Goal: Task Accomplishment & Management: Complete application form

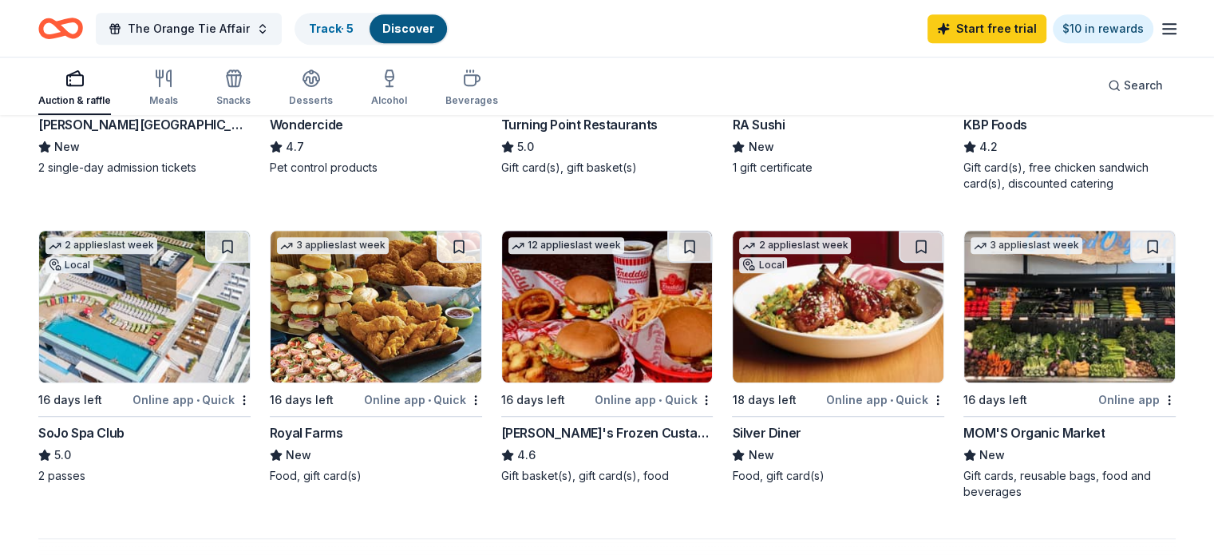
scroll to position [1118, 0]
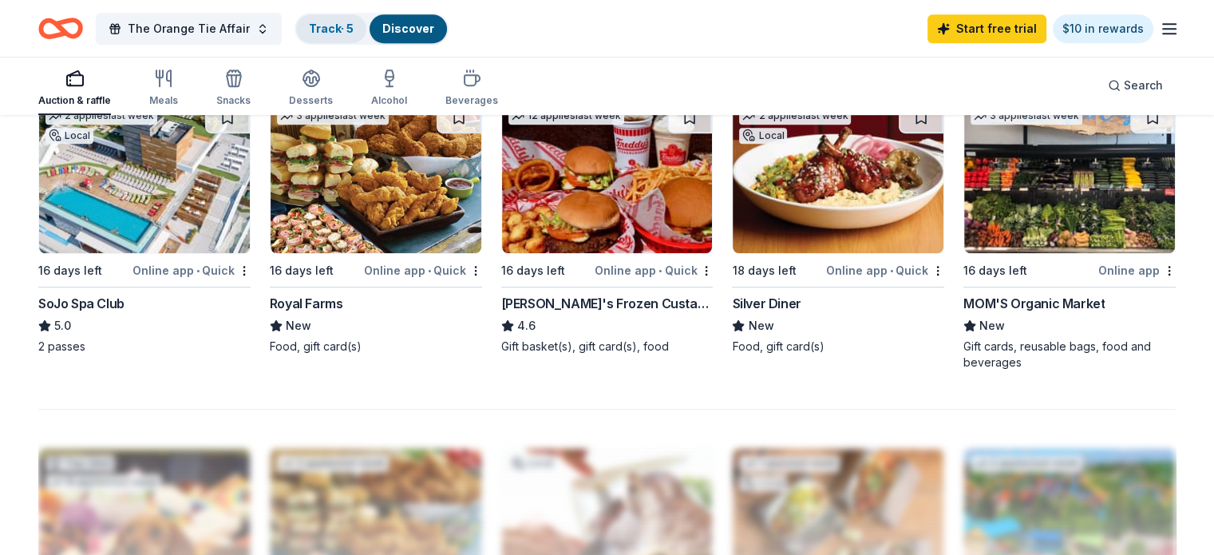
click at [354, 29] on link "Track · 5" at bounding box center [331, 29] width 45 height 14
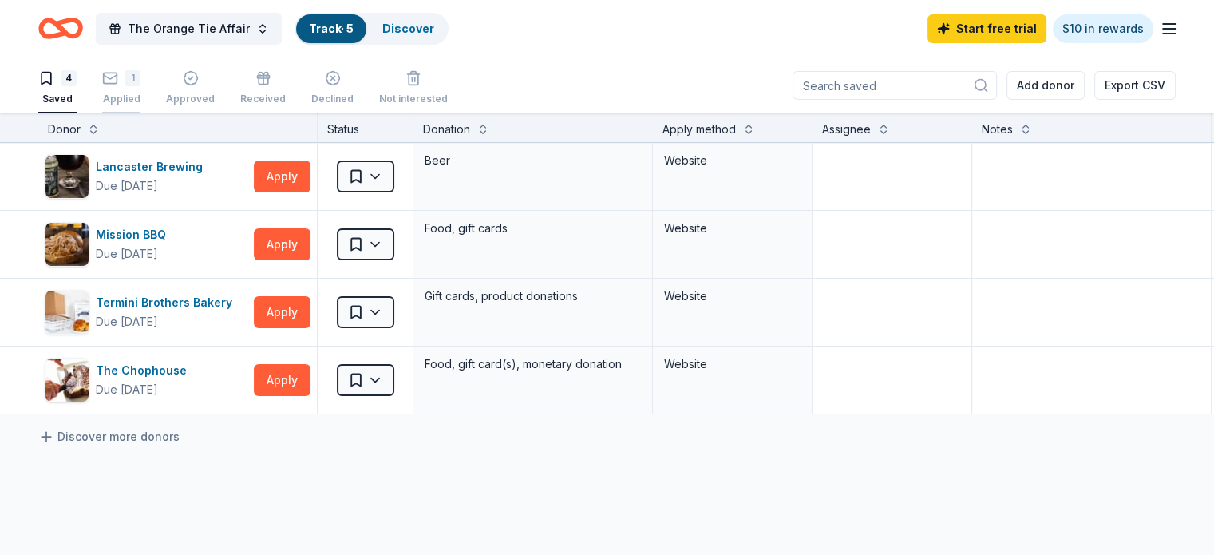
click at [141, 98] on div "Applied" at bounding box center [121, 99] width 38 height 13
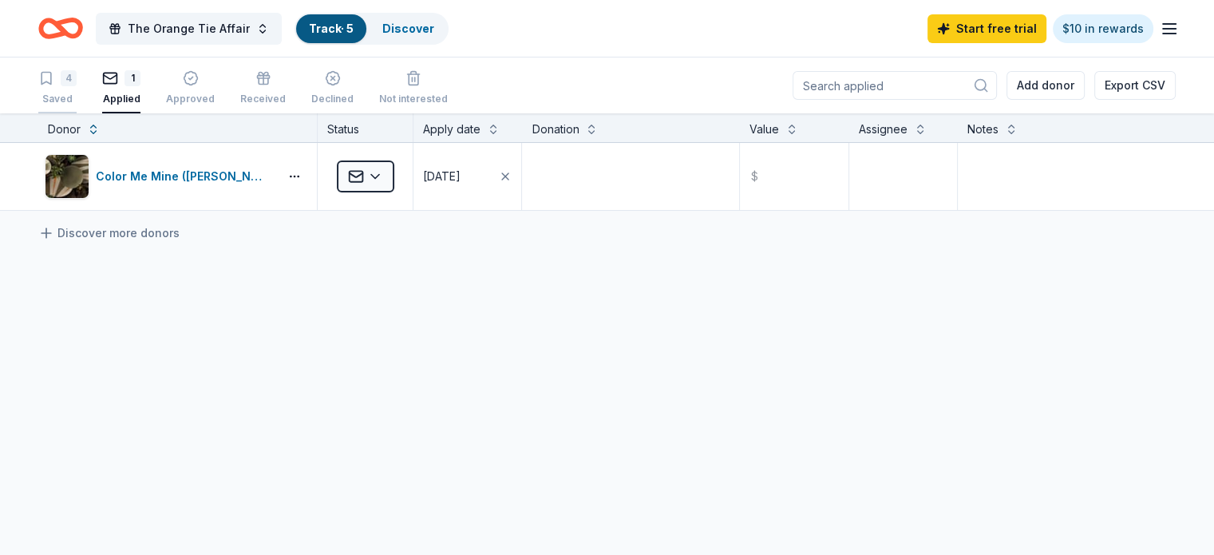
click at [77, 99] on div "Saved" at bounding box center [57, 99] width 38 height 13
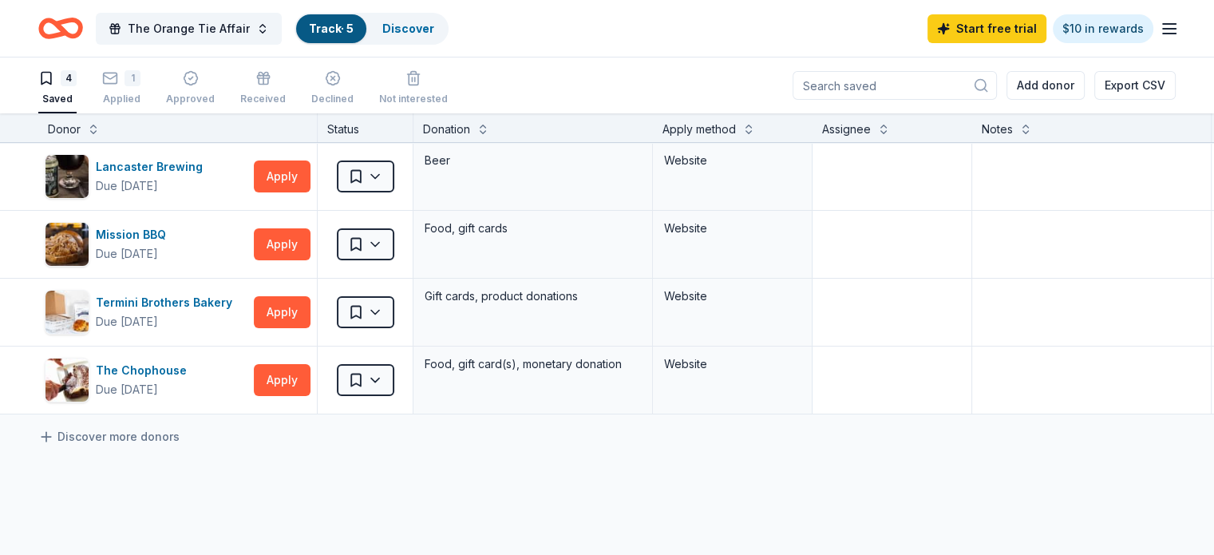
click at [232, 485] on div "Lancaster Brewing Due in 18 days Apply Saved Beer Website Mission BBQ Due in 16…" at bounding box center [625, 429] width 1250 height 572
click at [332, 521] on div "Lancaster Brewing Due in 18 days Apply Saved Beer Website Mission BBQ Due in 16…" at bounding box center [625, 429] width 1250 height 572
click at [503, 480] on div "Lancaster Brewing Due in 18 days Apply Saved Beer Website Mission BBQ Due in 16…" at bounding box center [625, 429] width 1250 height 572
click at [141, 96] on div "Applied" at bounding box center [121, 99] width 38 height 13
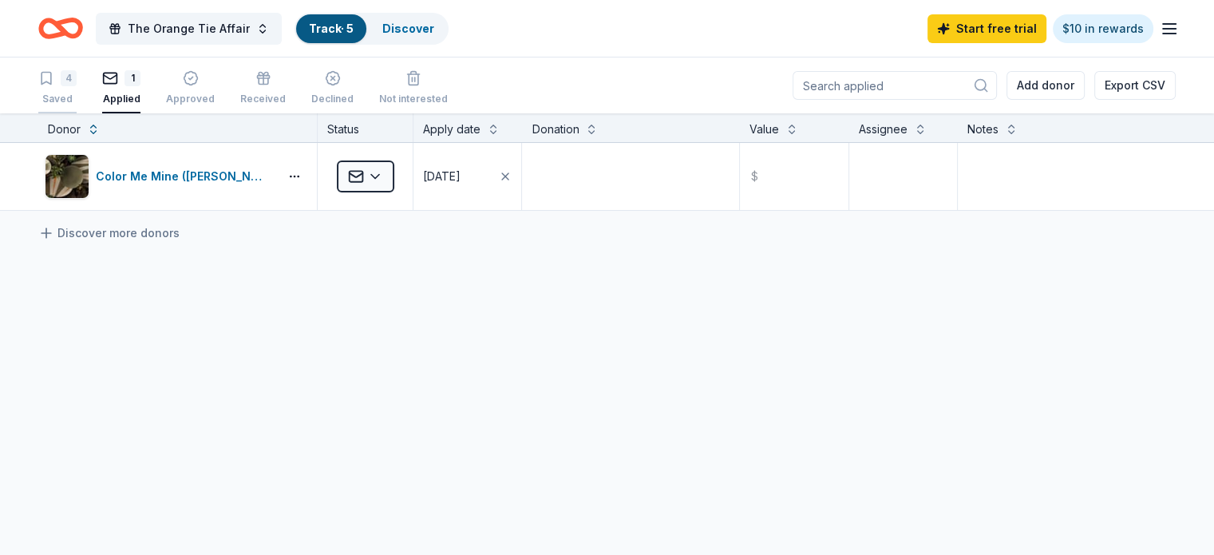
click at [77, 89] on div "4 Saved" at bounding box center [57, 87] width 38 height 35
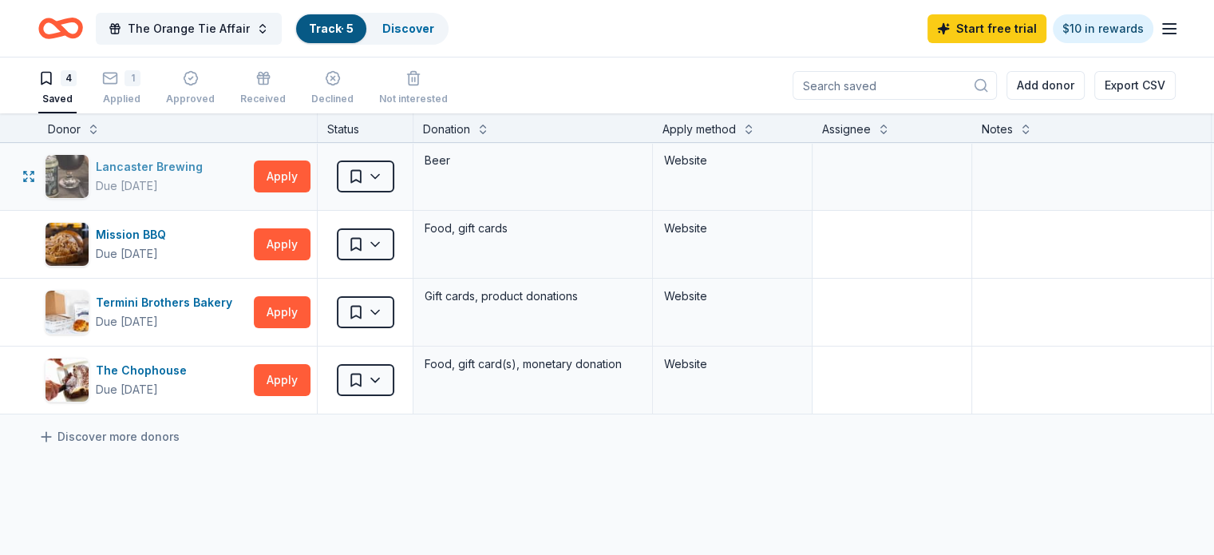
click at [172, 164] on div "Lancaster Brewing" at bounding box center [152, 166] width 113 height 19
click at [307, 184] on button "Apply" at bounding box center [282, 176] width 57 height 32
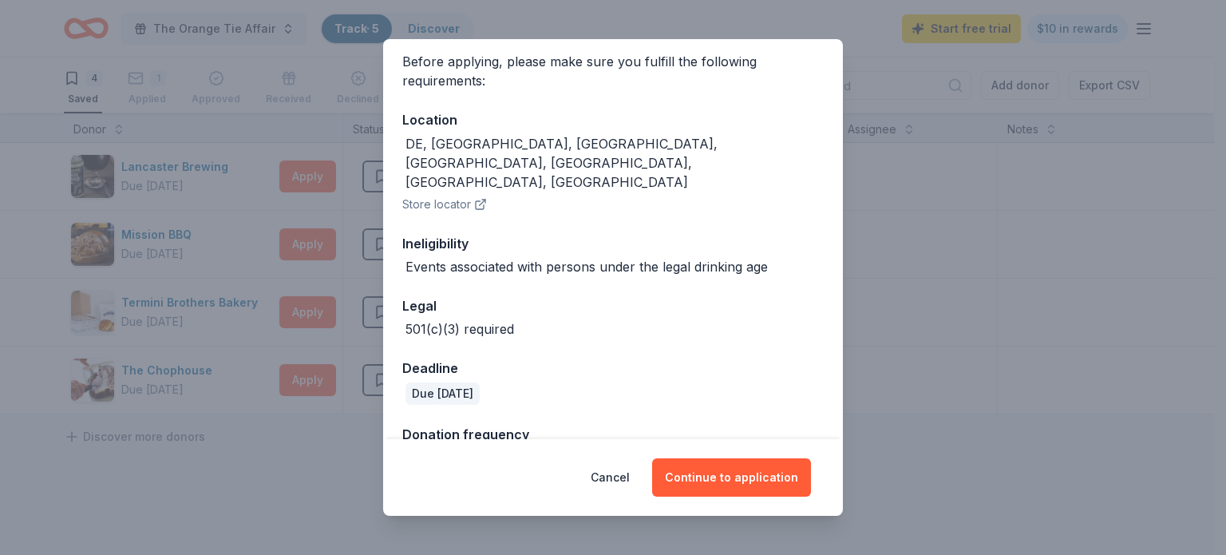
scroll to position [130, 0]
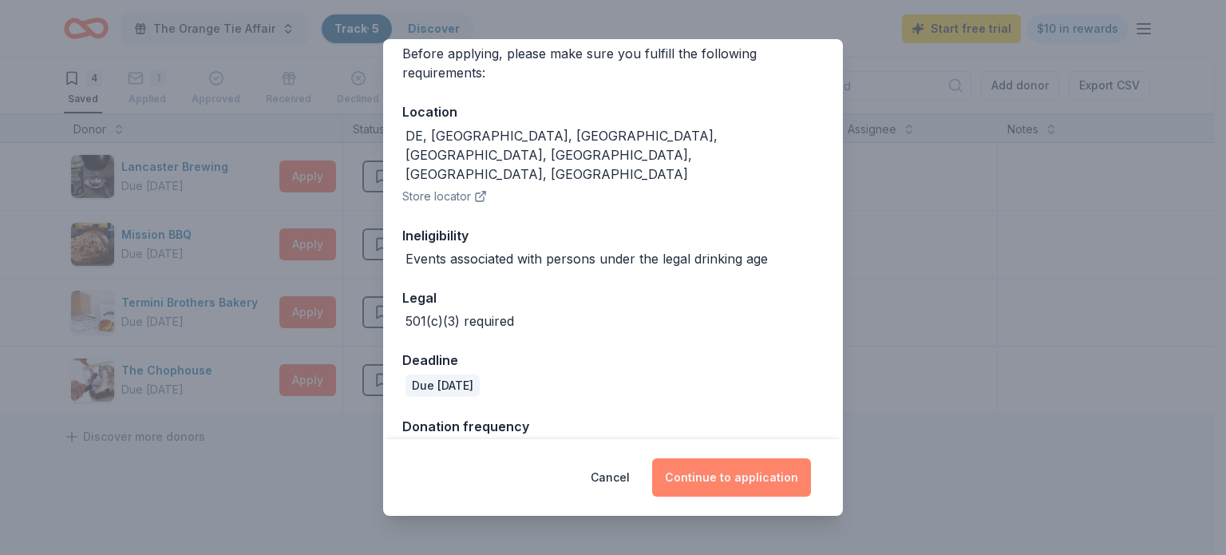
click at [777, 483] on button "Continue to application" at bounding box center [731, 477] width 159 height 38
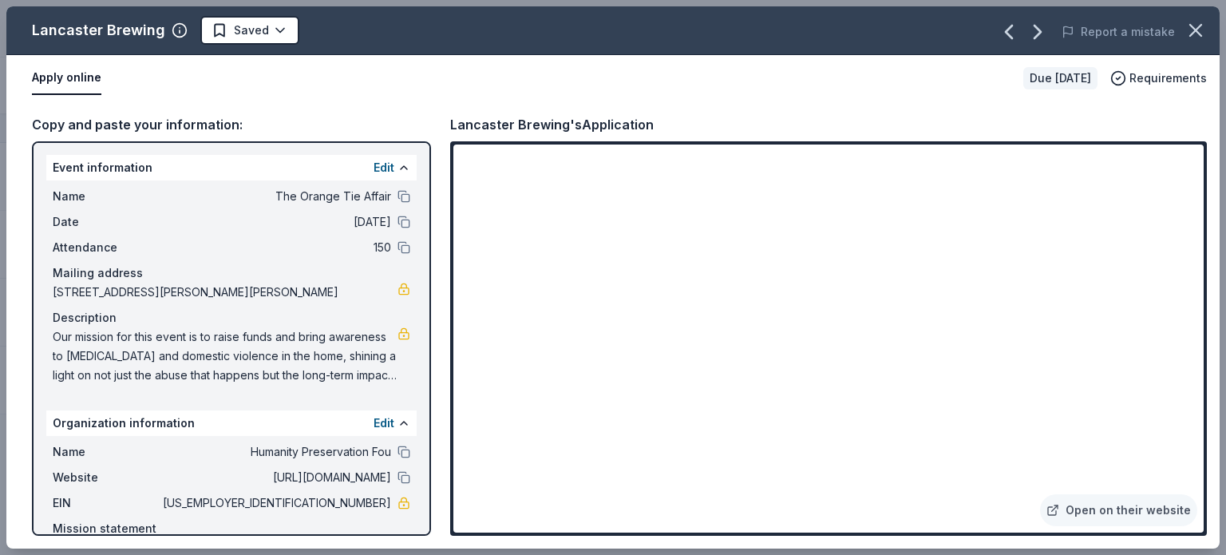
scroll to position [0, 0]
click at [1191, 31] on icon "button" at bounding box center [1196, 30] width 22 height 22
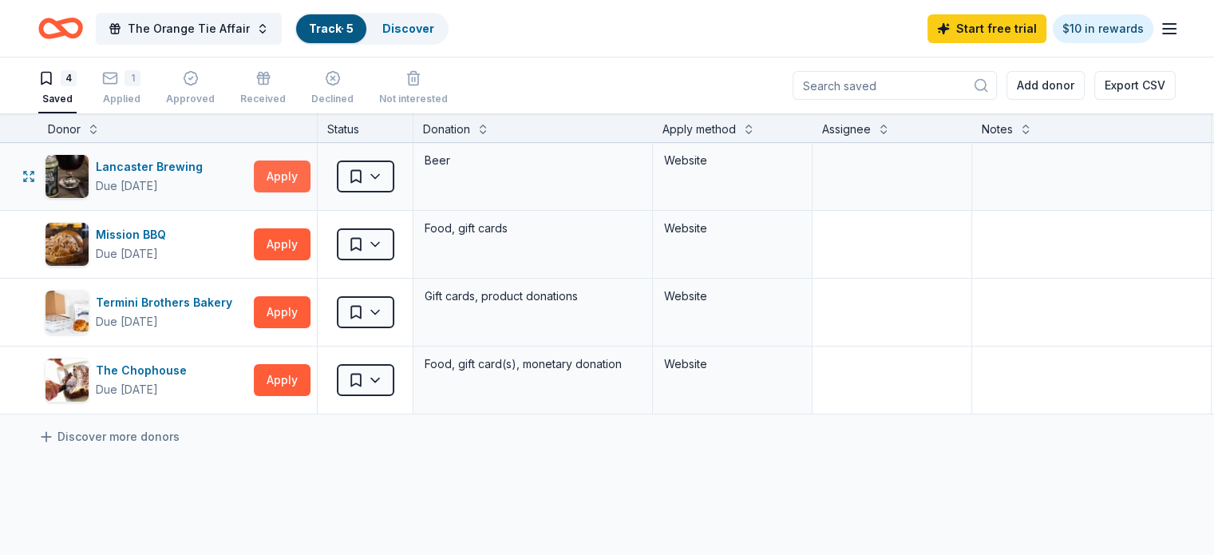
click at [311, 180] on button "Apply" at bounding box center [282, 176] width 57 height 32
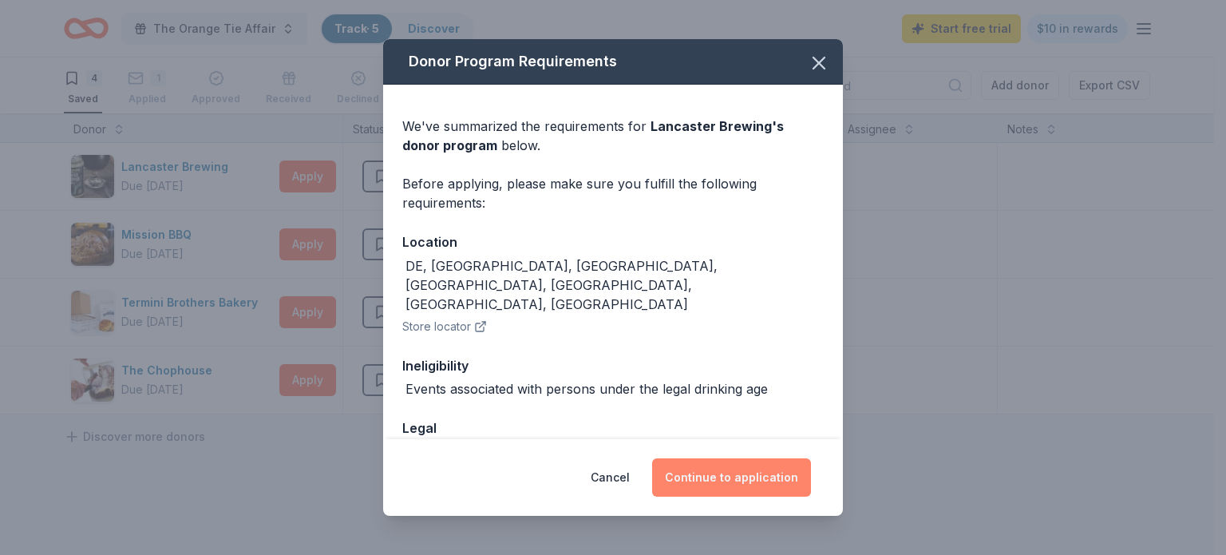
click at [750, 484] on button "Continue to application" at bounding box center [731, 477] width 159 height 38
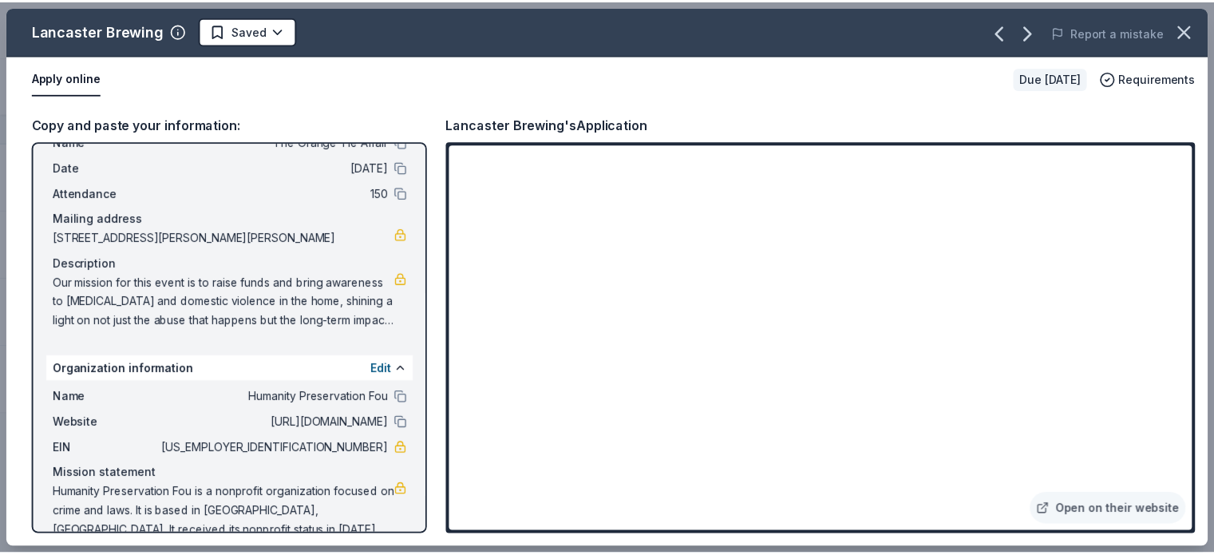
scroll to position [80, 0]
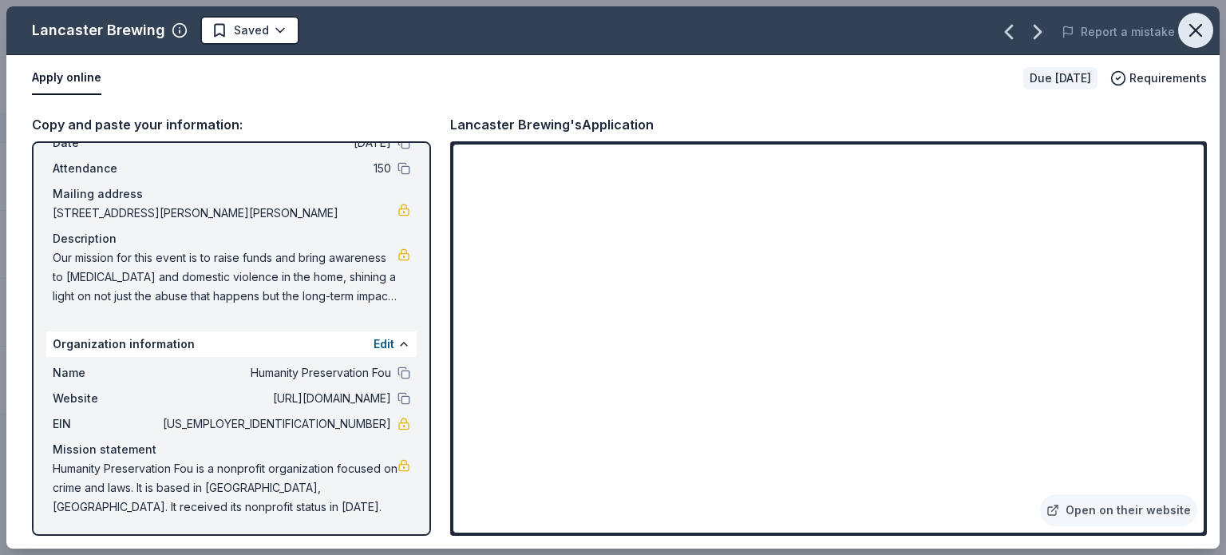
click at [1194, 28] on icon "button" at bounding box center [1195, 30] width 11 height 11
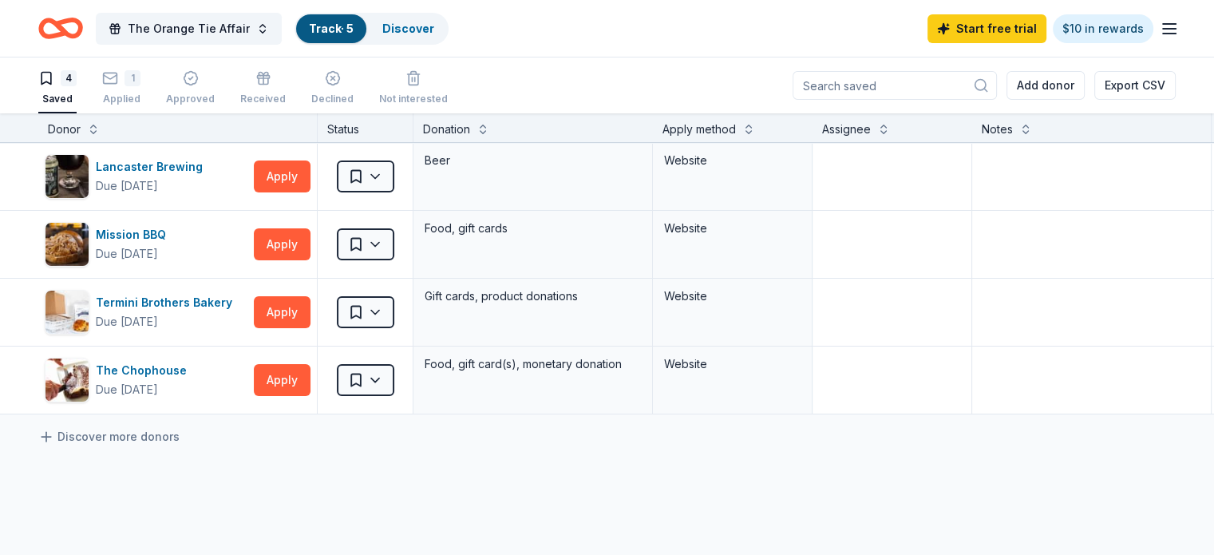
click at [1163, 29] on line "button" at bounding box center [1169, 29] width 13 height 0
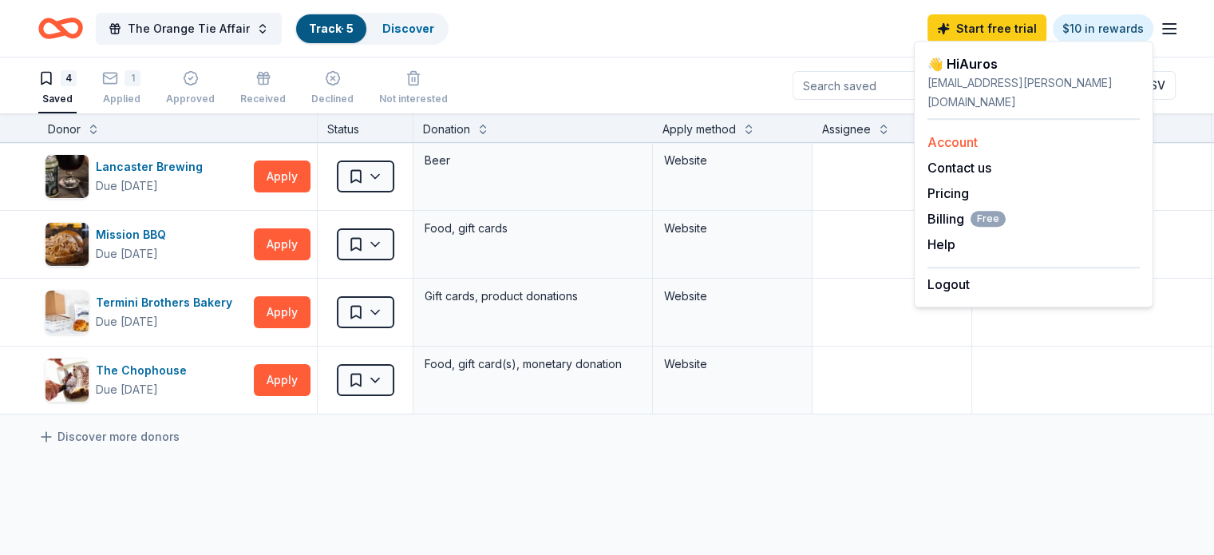
click at [970, 134] on link "Account" at bounding box center [953, 142] width 50 height 16
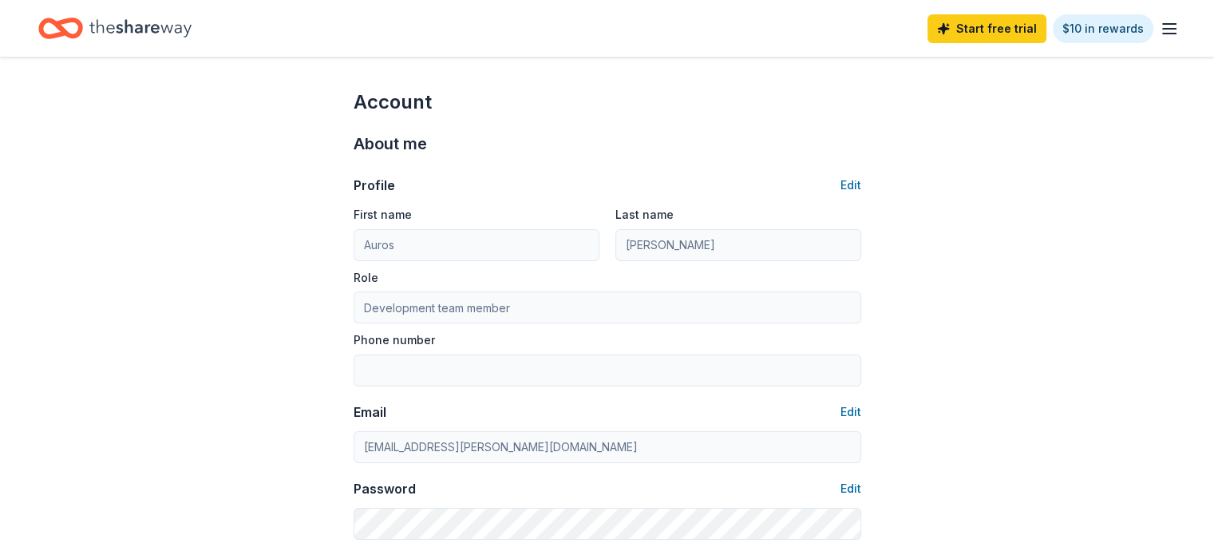
click at [1160, 26] on icon "button" at bounding box center [1169, 28] width 19 height 19
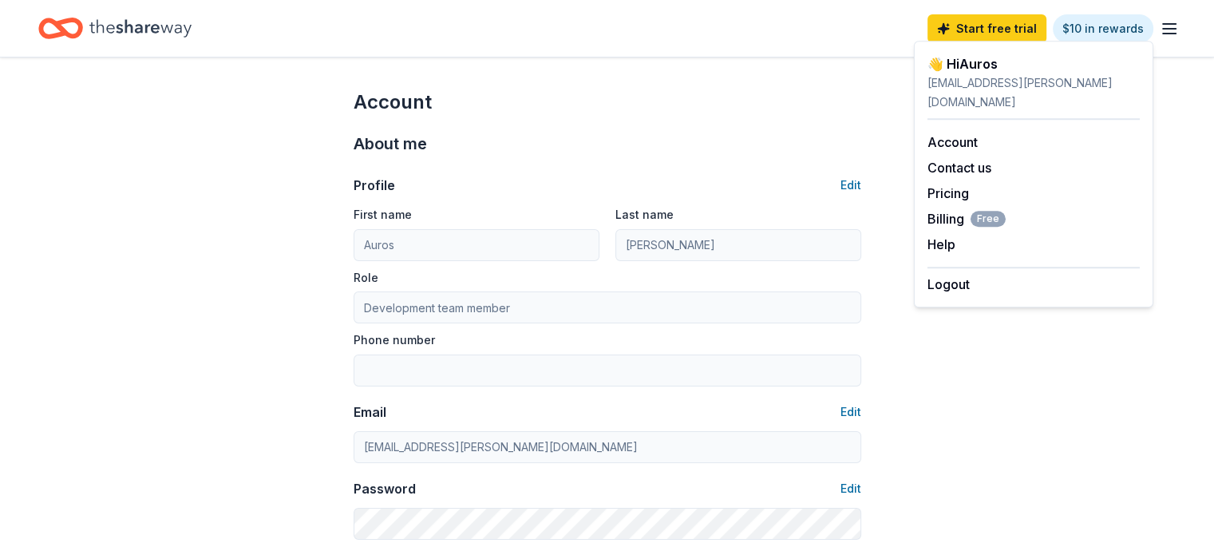
click at [1160, 25] on icon "button" at bounding box center [1169, 28] width 19 height 19
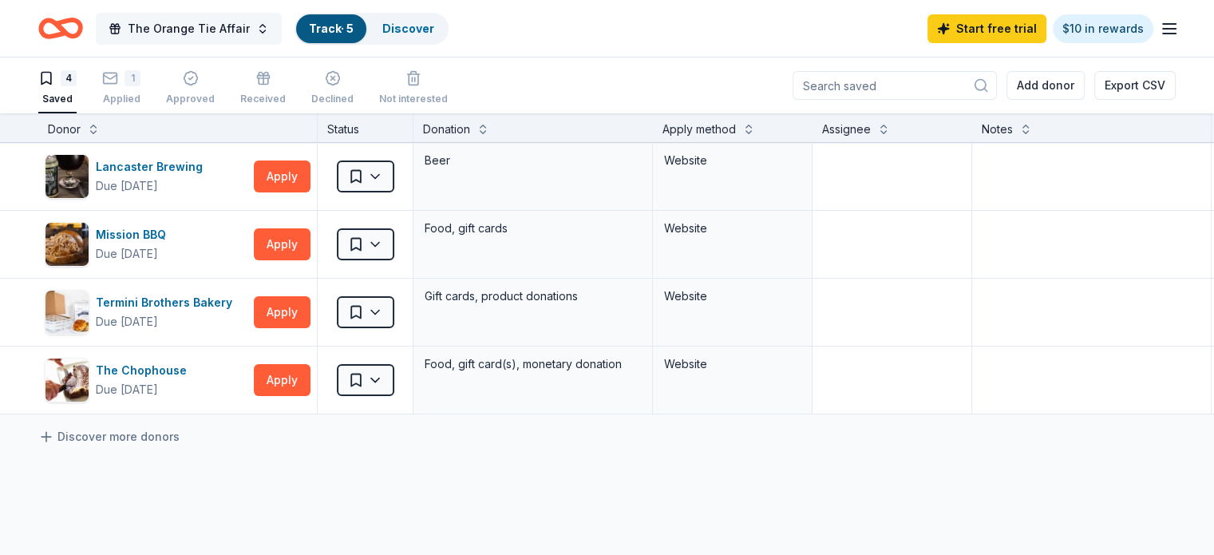
click at [217, 27] on span "The Orange Tie Affair" at bounding box center [189, 28] width 122 height 19
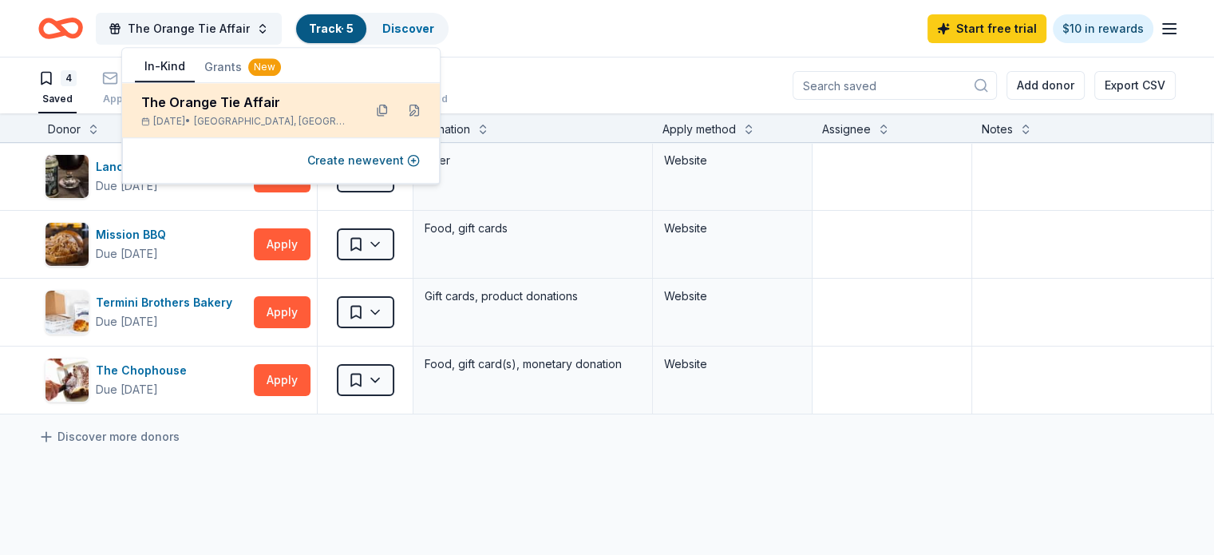
click at [267, 116] on span "[GEOGRAPHIC_DATA], [GEOGRAPHIC_DATA]" at bounding box center [272, 121] width 156 height 13
click at [415, 111] on button at bounding box center [415, 110] width 26 height 26
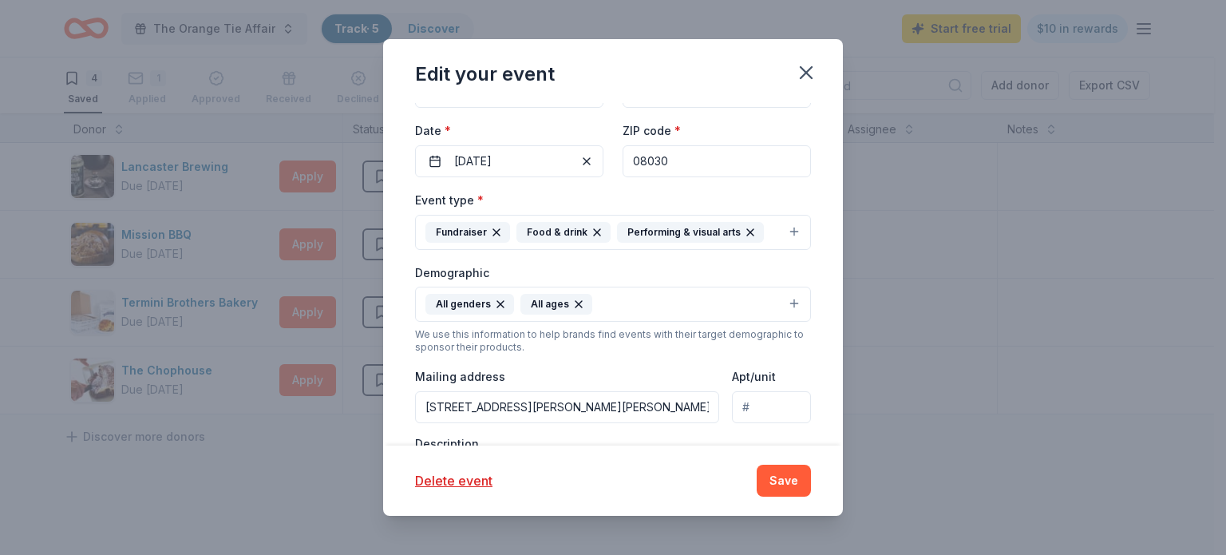
scroll to position [282, 0]
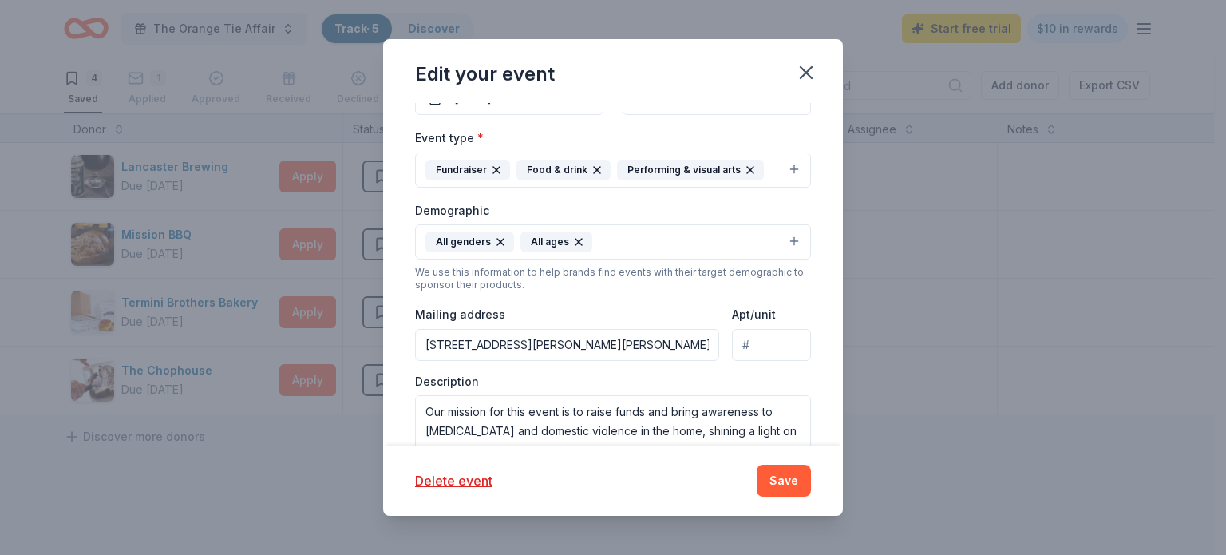
click at [607, 244] on button "All genders All ages" at bounding box center [613, 241] width 396 height 35
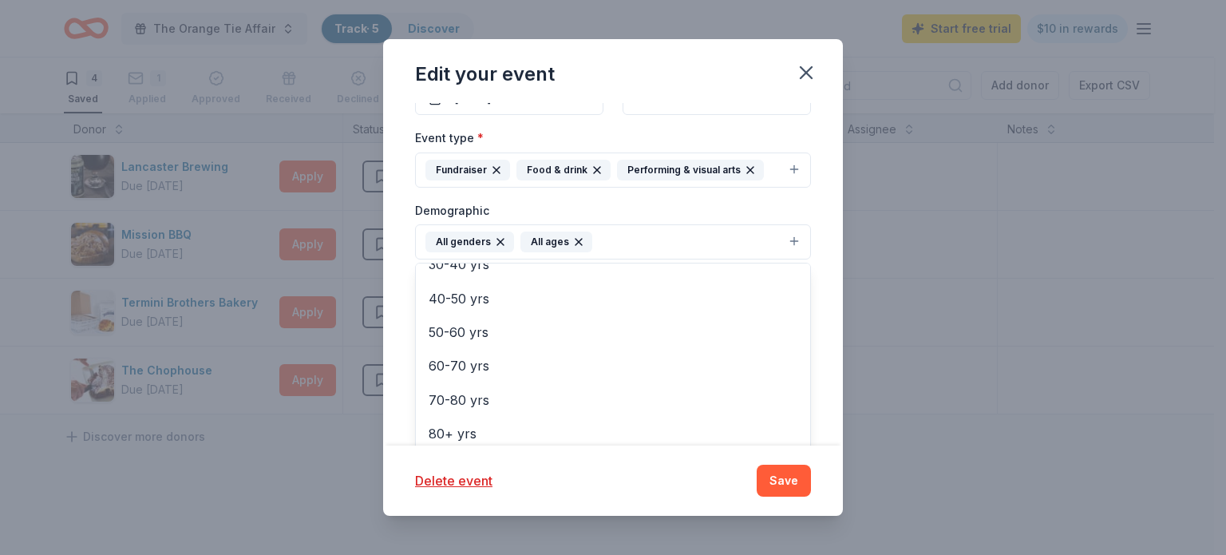
scroll to position [362, 0]
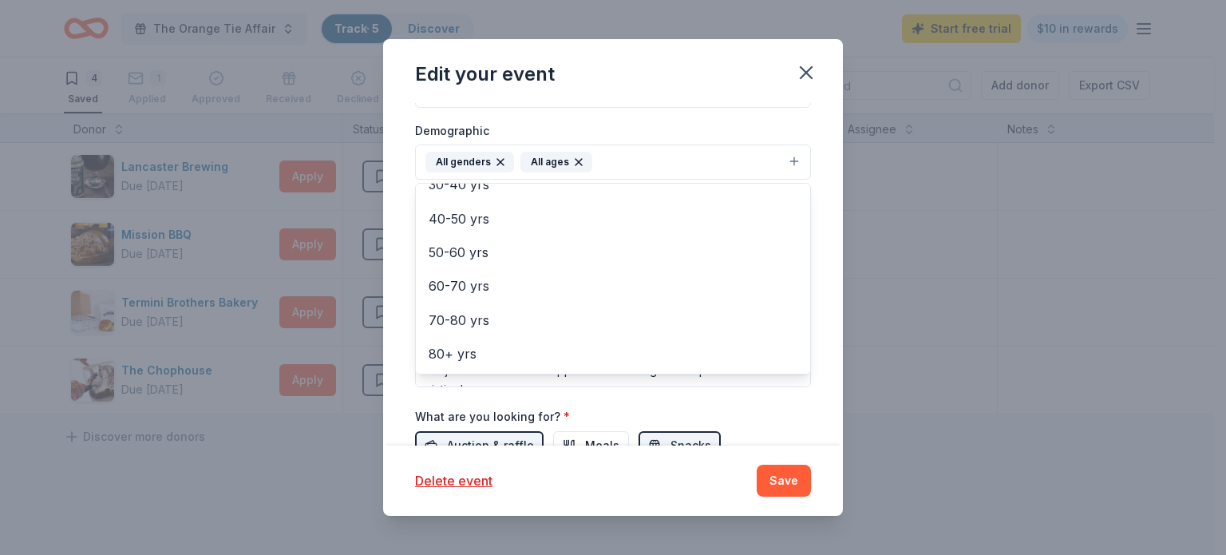
click at [823, 271] on div "Update donors you've applied to Let donors know of any updates you've made sinc…" at bounding box center [613, 274] width 460 height 343
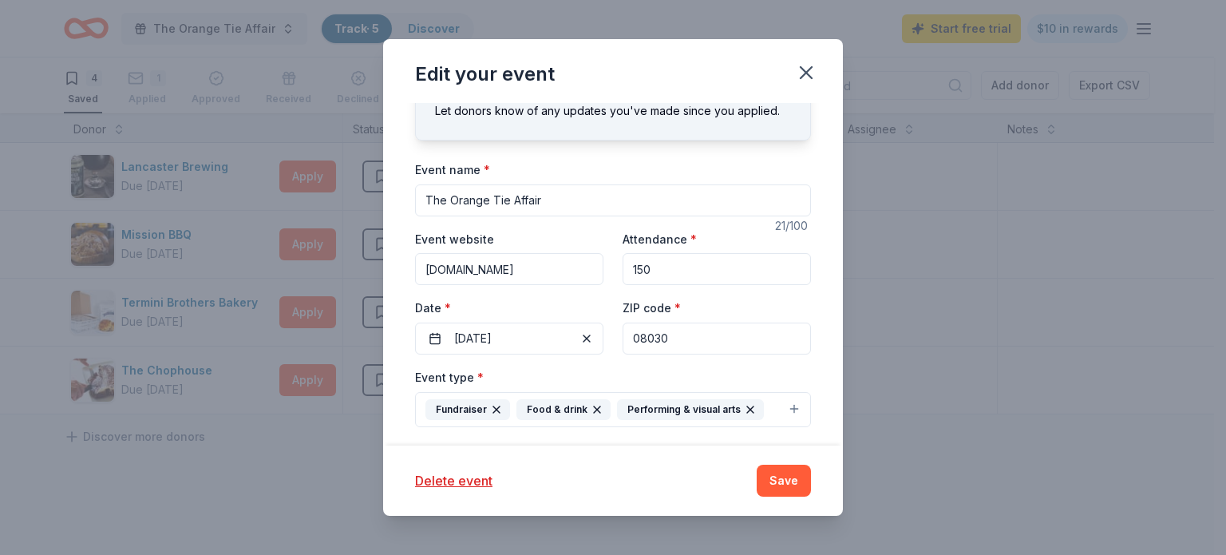
scroll to position [0, 0]
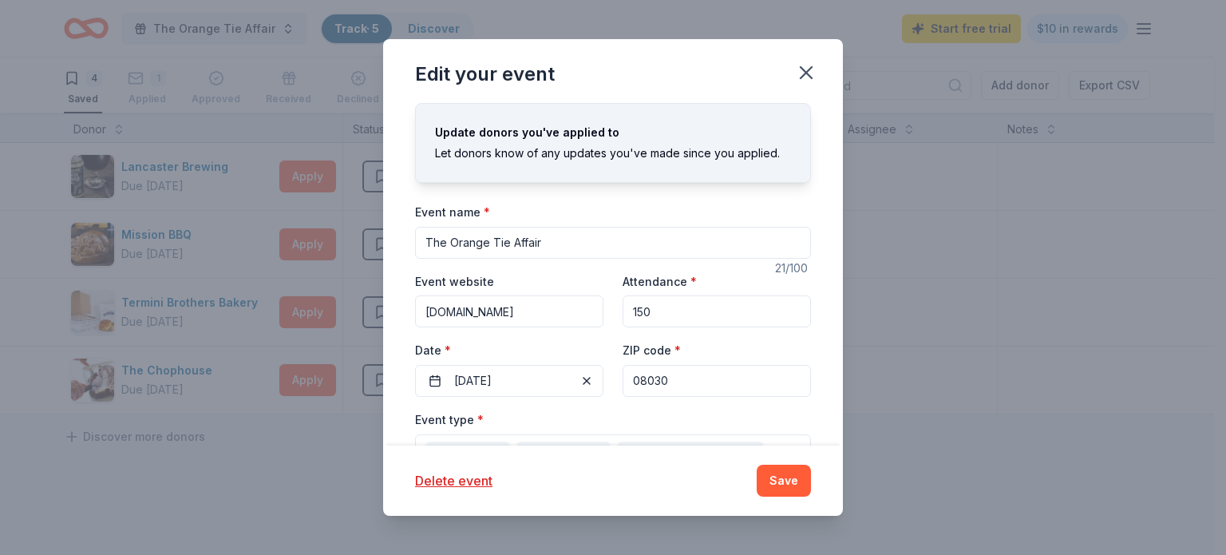
drag, startPoint x: 667, startPoint y: 314, endPoint x: 612, endPoint y: 310, distance: 55.2
click at [612, 310] on div "Event website hpfus.org Attendance * 150 Date * 10/04/2025 ZIP code * 08030" at bounding box center [613, 333] width 396 height 125
click at [732, 340] on div "ZIP code * 08030" at bounding box center [717, 368] width 188 height 57
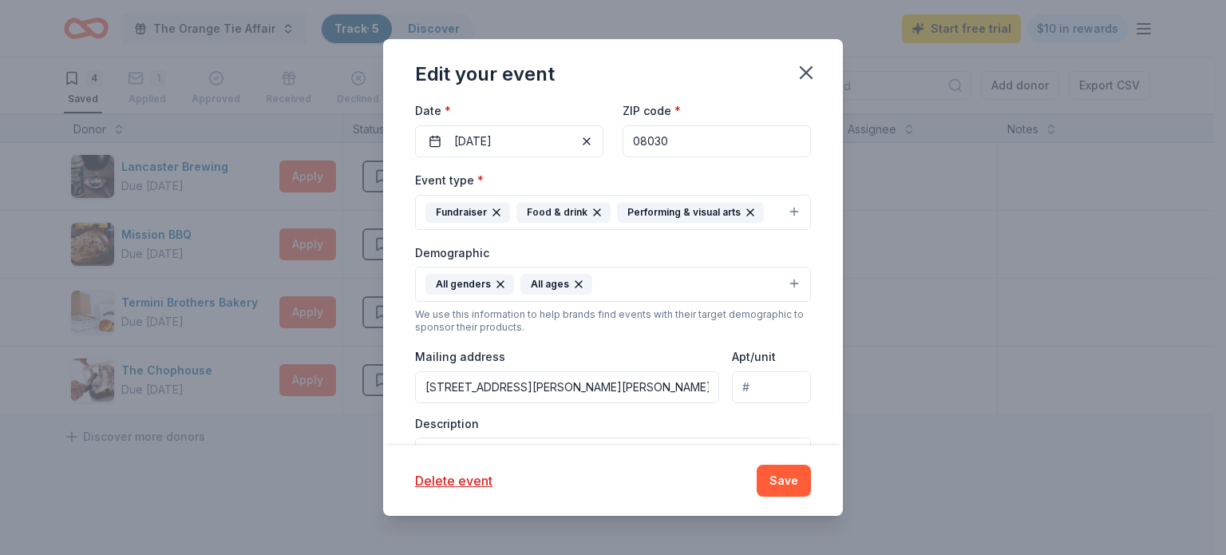
scroll to position [319, 0]
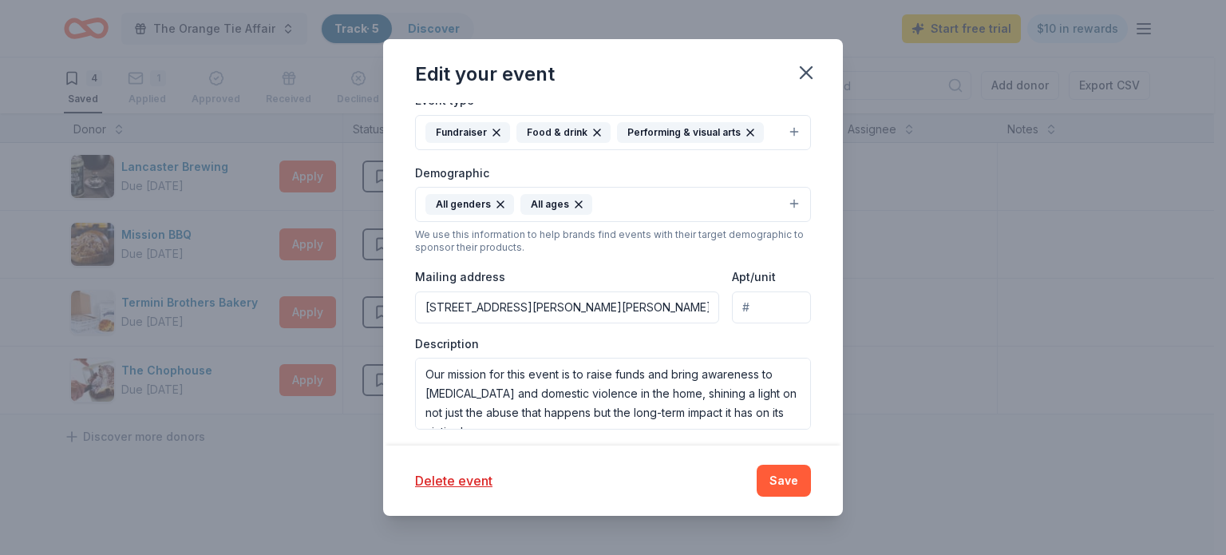
click at [16, 198] on div "Edit your event Update donors you've applied to Let donors know of any updates …" at bounding box center [613, 277] width 1226 height 555
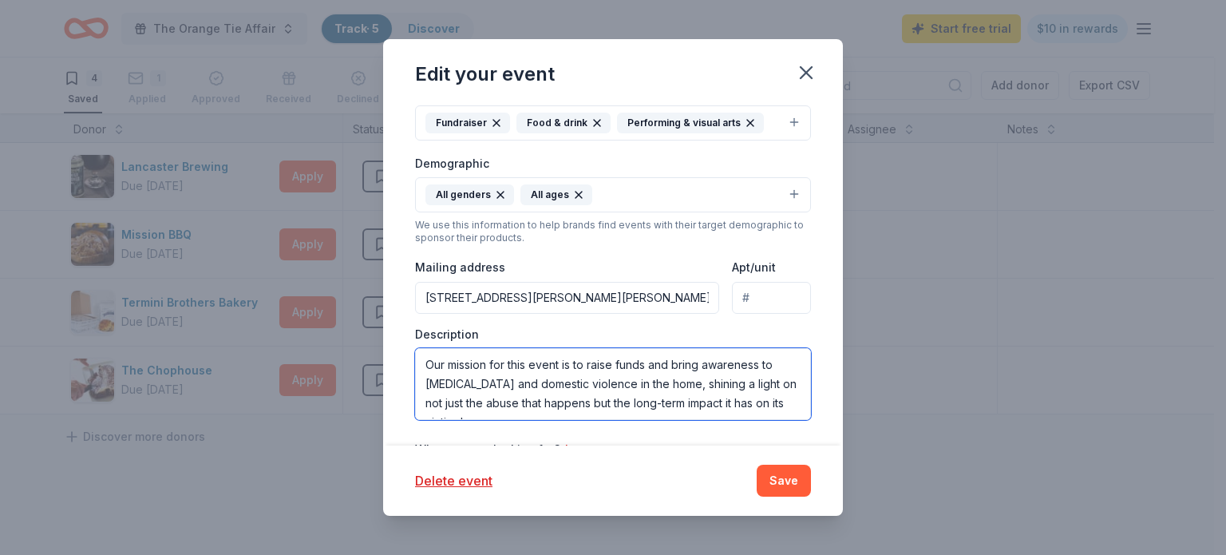
scroll to position [0, 0]
drag, startPoint x: 525, startPoint y: 406, endPoint x: 426, endPoint y: 366, distance: 106.4
click at [426, 366] on textarea "Our mission for this event is to raise funds and bring awareness to child abuse…" at bounding box center [613, 384] width 396 height 72
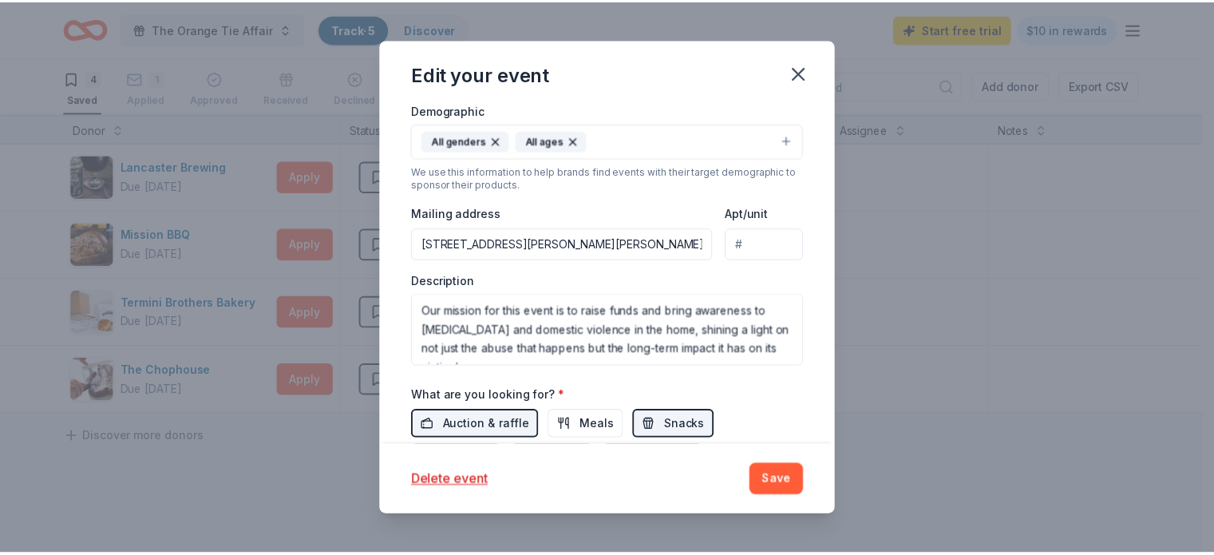
scroll to position [362, 0]
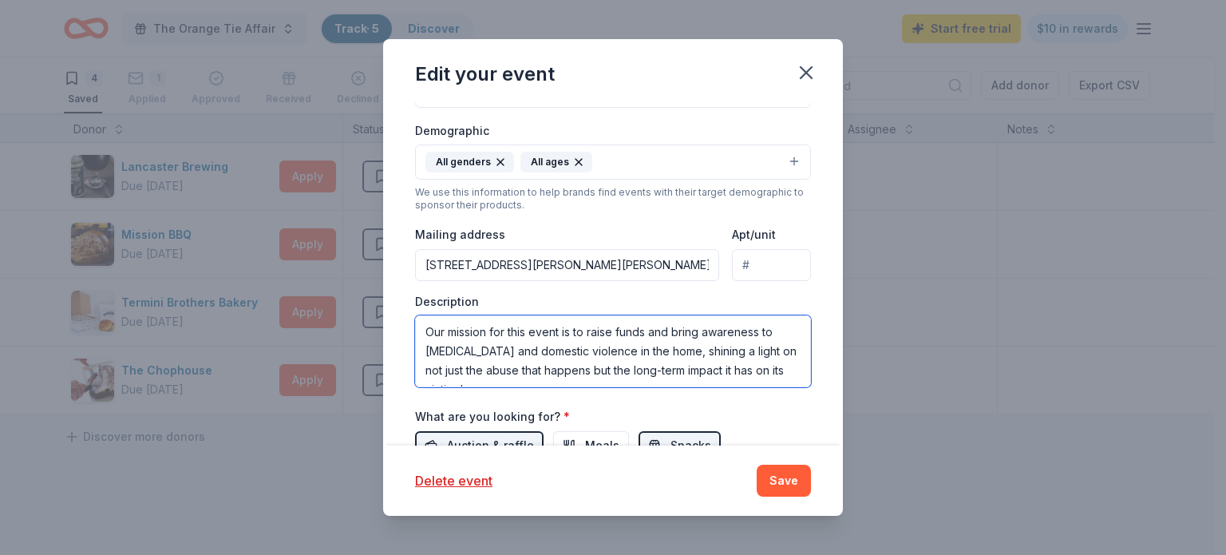
click at [623, 334] on textarea "Our mission for this event is to raise funds and bring awareness to child abuse…" at bounding box center [613, 351] width 396 height 72
click at [802, 69] on icon "button" at bounding box center [806, 72] width 11 height 11
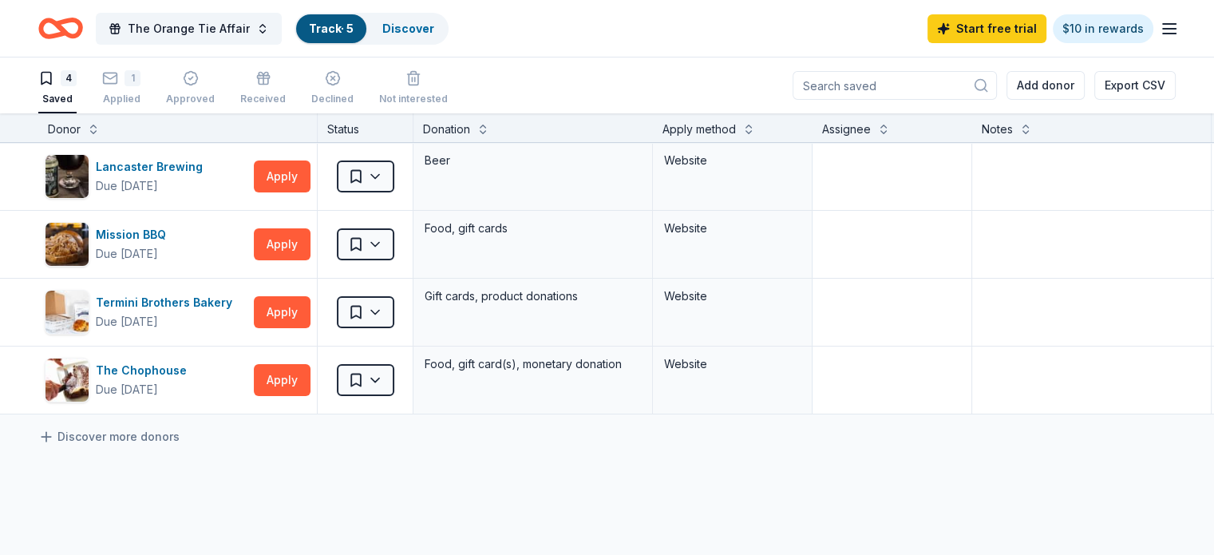
click at [1160, 34] on icon "button" at bounding box center [1169, 28] width 19 height 19
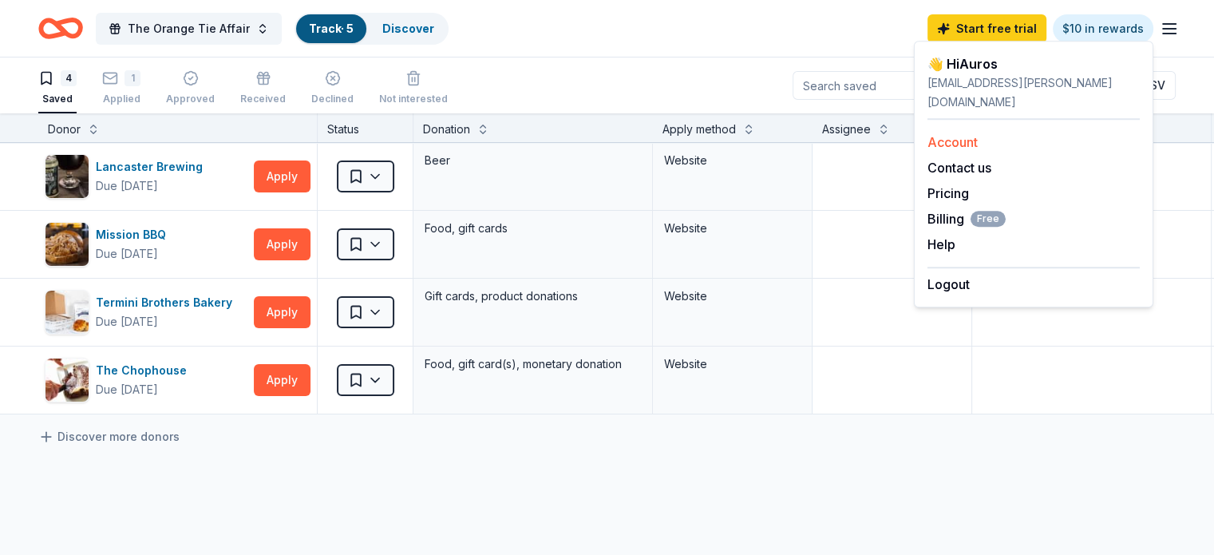
click at [964, 134] on link "Account" at bounding box center [953, 142] width 50 height 16
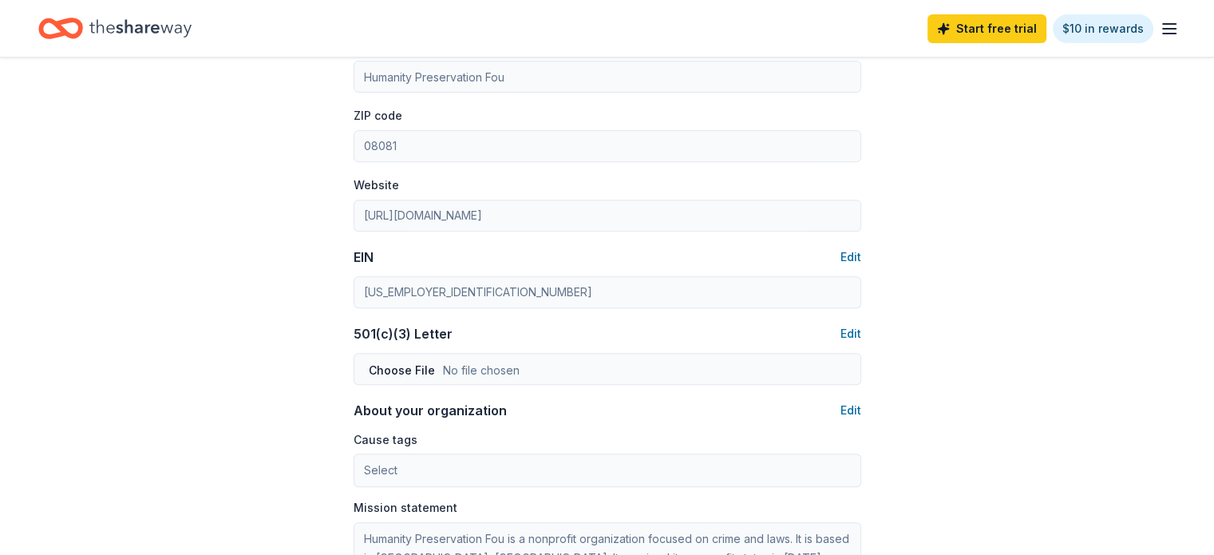
scroll to position [639, 0]
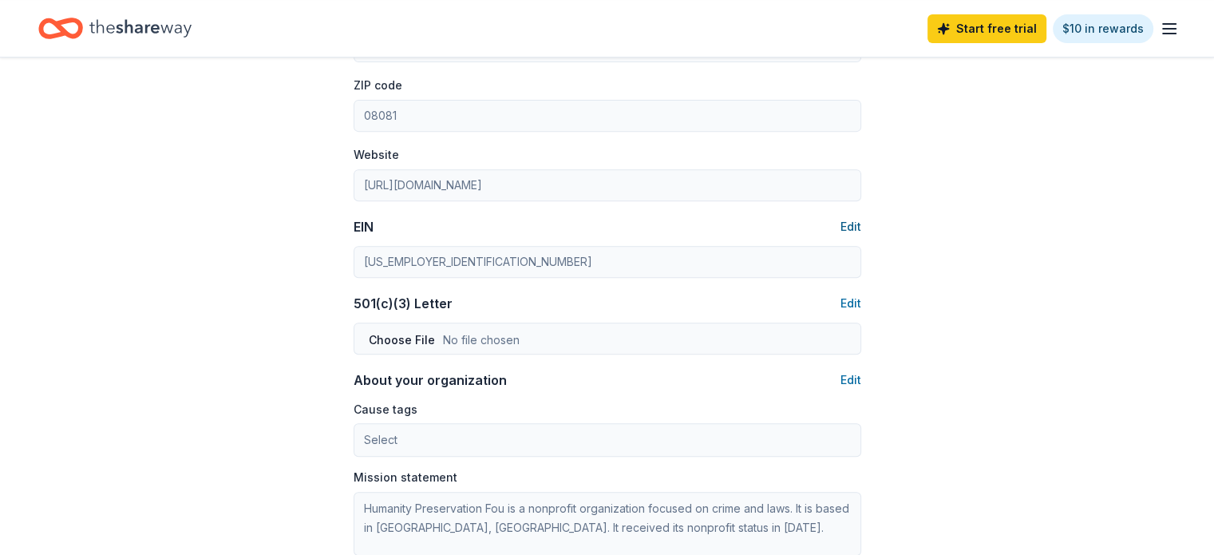
click at [855, 227] on button "Edit" at bounding box center [851, 226] width 21 height 19
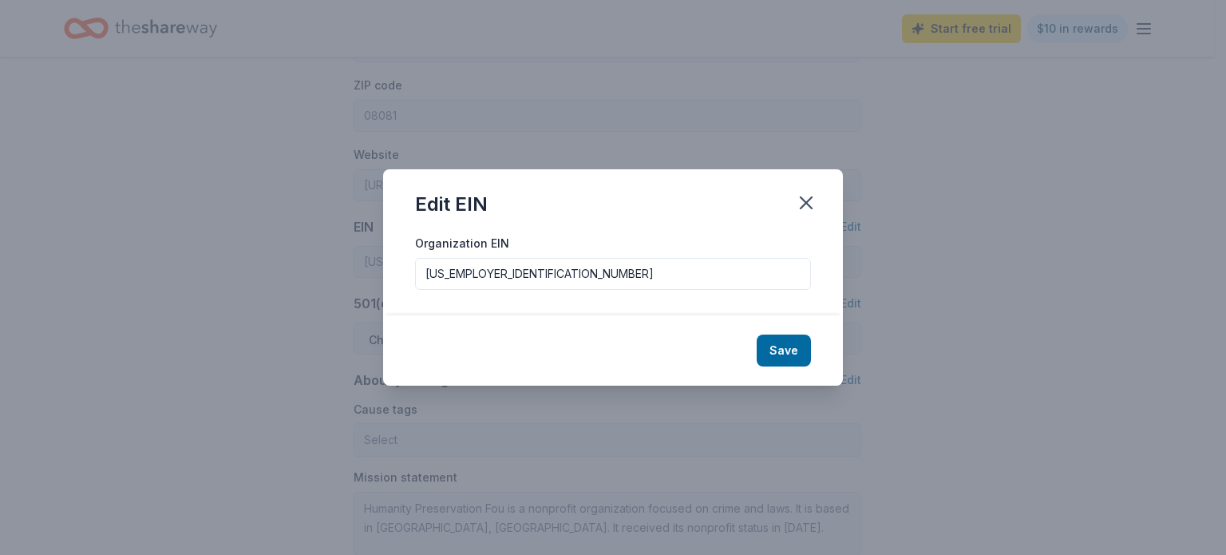
click at [496, 279] on input "46-4295759" at bounding box center [613, 274] width 396 height 32
click at [807, 206] on icon "button" at bounding box center [806, 203] width 22 height 22
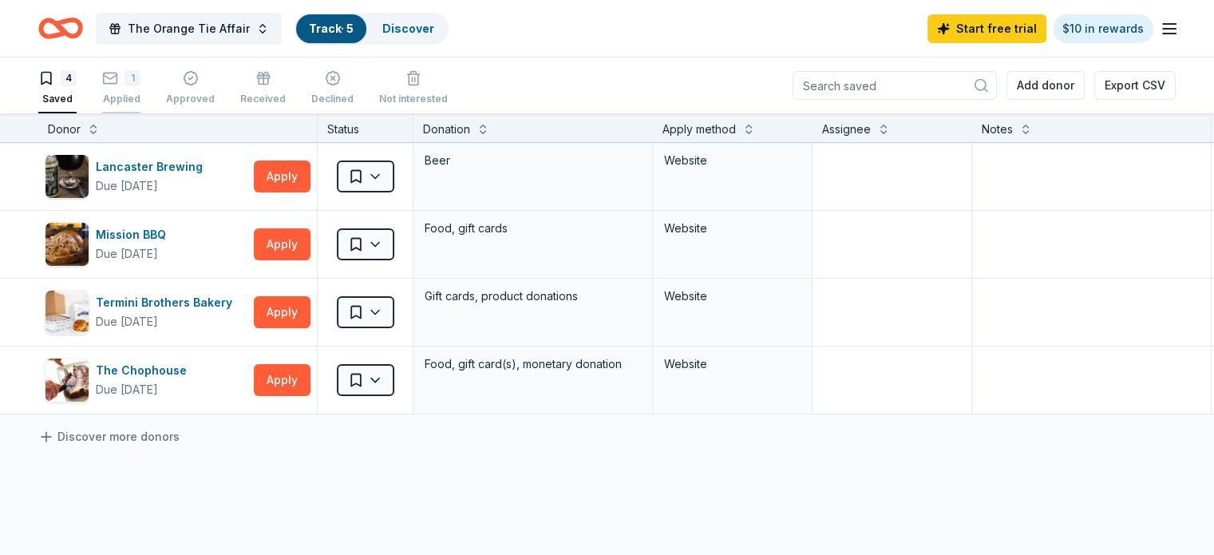
click at [141, 95] on div "Applied" at bounding box center [121, 99] width 38 height 13
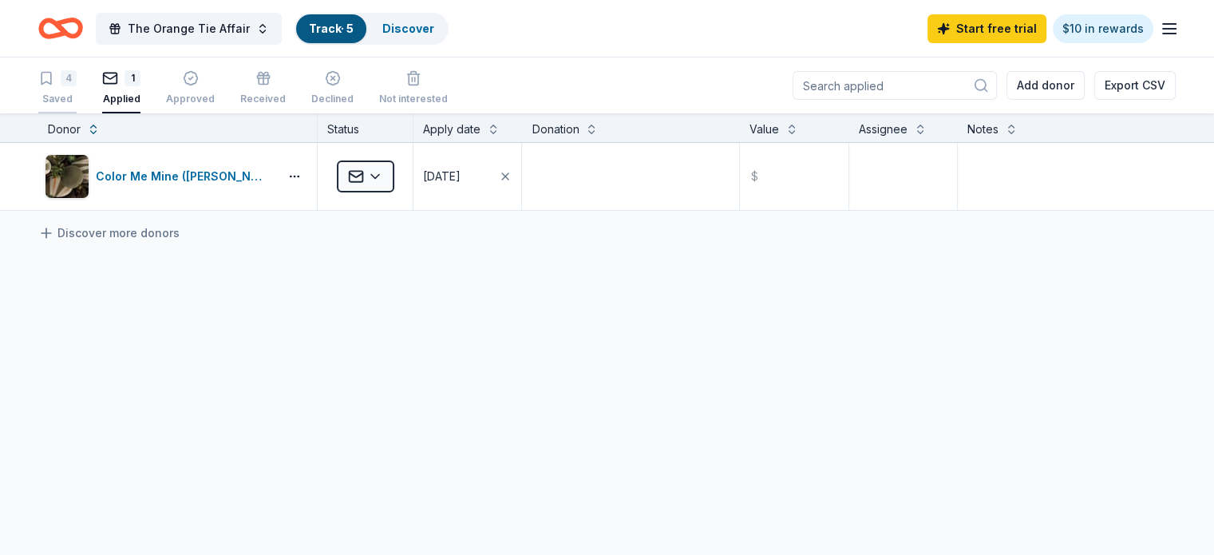
click at [77, 105] on button "4 Saved" at bounding box center [57, 88] width 38 height 49
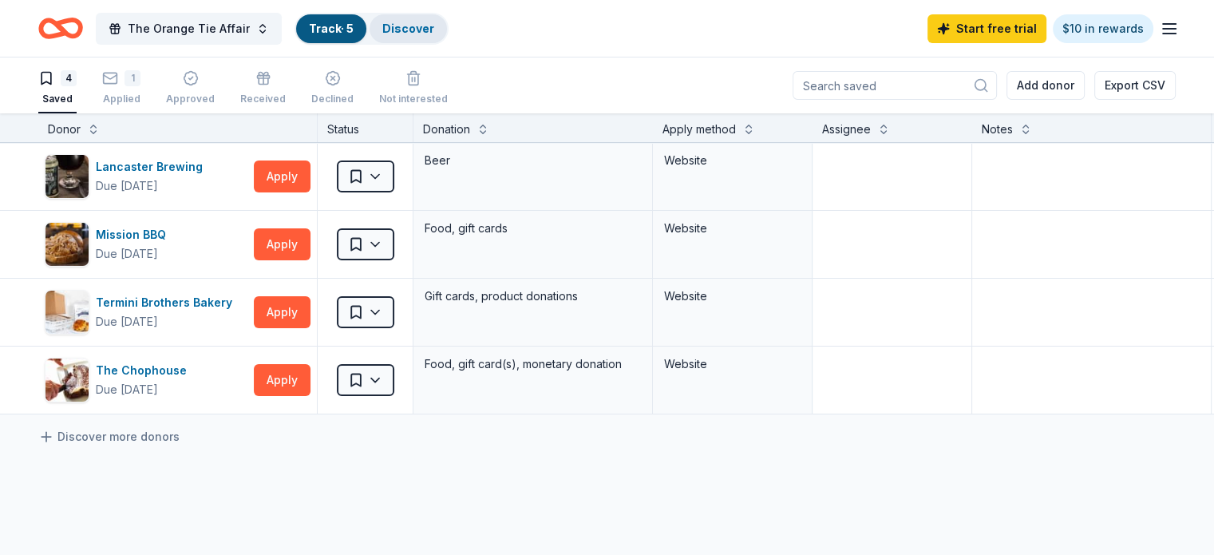
click at [419, 25] on link "Discover" at bounding box center [408, 29] width 52 height 14
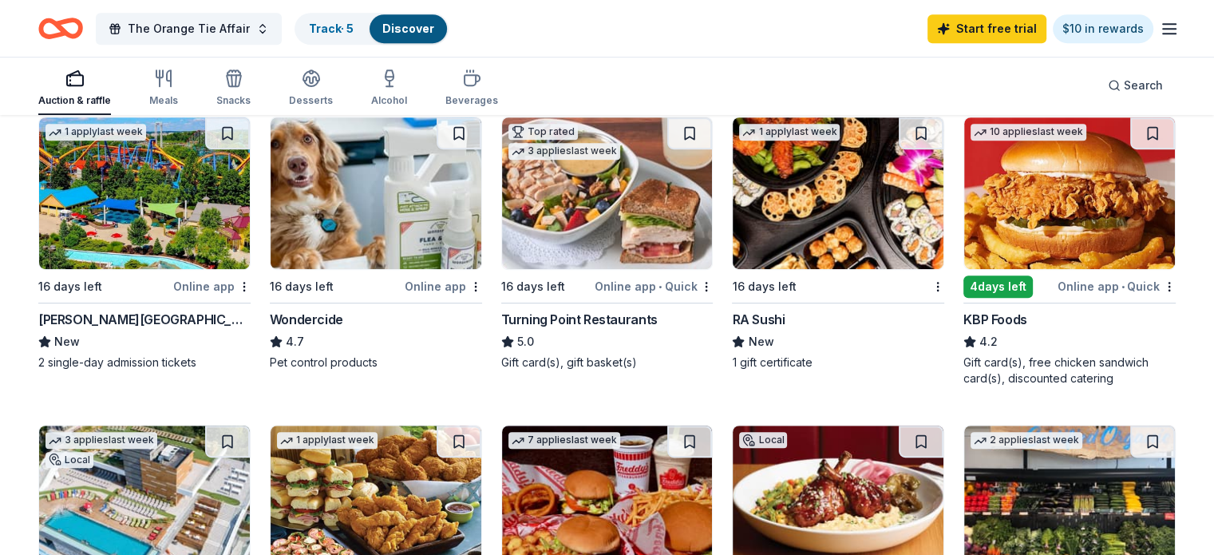
scroll to position [798, 0]
